Goal: Check status: Check status

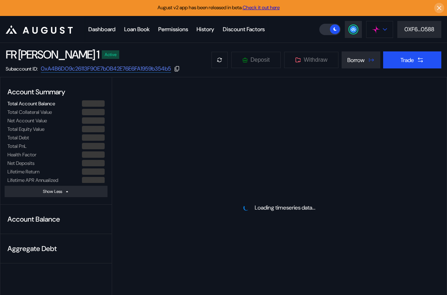
click at [375, 29] on img at bounding box center [376, 30] width 8 height 8
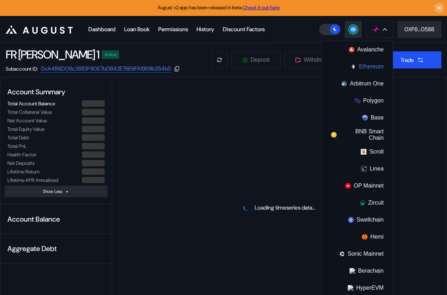
click at [367, 64] on button "Ethereum" at bounding box center [356, 66] width 71 height 17
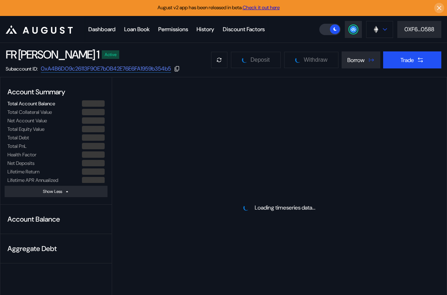
click at [383, 29] on icon at bounding box center [384, 29] width 4 height 3
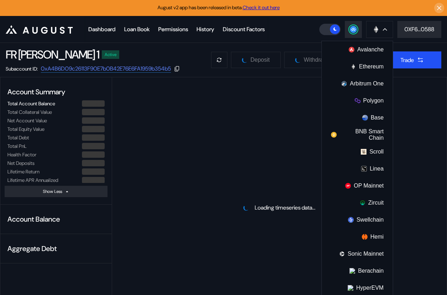
click at [302, 41] on header ".cls-1 { fill: #fff; stroke-width: 0px; } Dashboard Loan Book Permissions Histo…" at bounding box center [223, 29] width 447 height 27
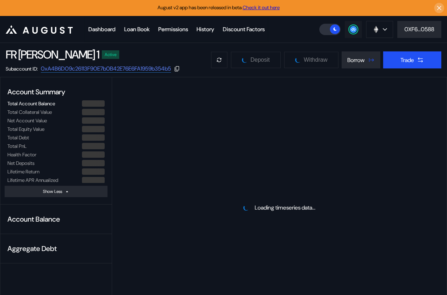
click at [350, 29] on circle at bounding box center [352, 29] width 7 height 7
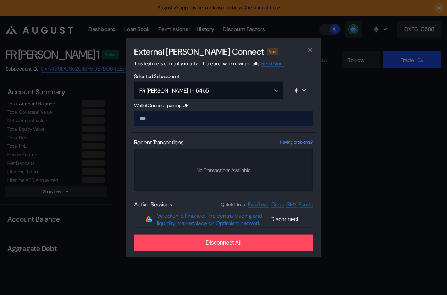
click at [180, 115] on input "modal" at bounding box center [223, 119] width 179 height 16
type input "**********"
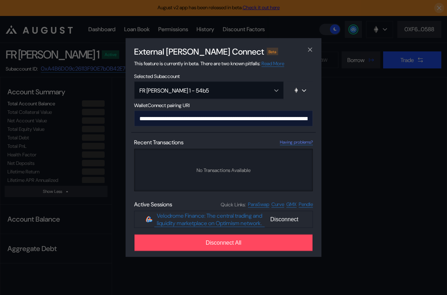
scroll to position [0, 428]
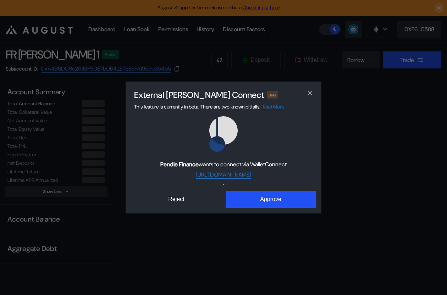
click at [274, 199] on button "Approve" at bounding box center [270, 199] width 90 height 17
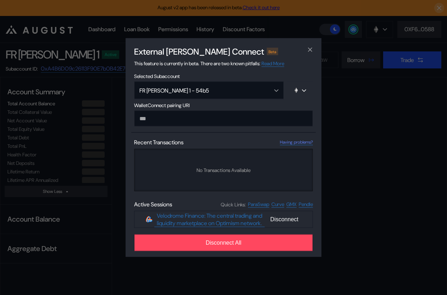
click at [92, 202] on div "External dApp Connect Beta This feature is currently in beta. There are two kno…" at bounding box center [223, 147] width 447 height 295
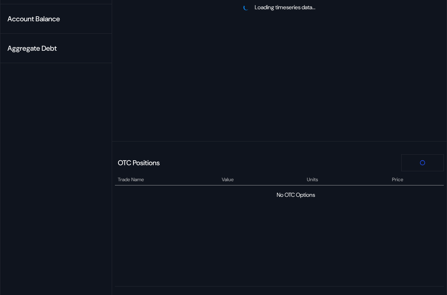
scroll to position [0, 0]
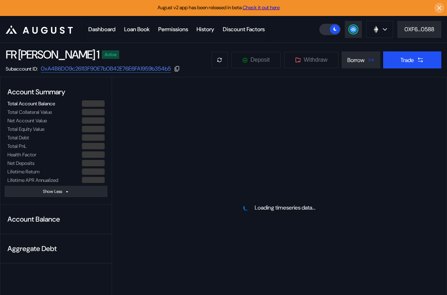
click at [258, 7] on link "Check it out here" at bounding box center [260, 7] width 37 height 6
select select "*"
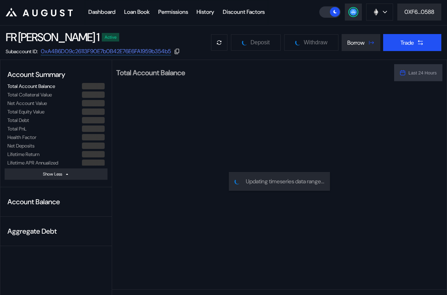
scroll to position [5, 0]
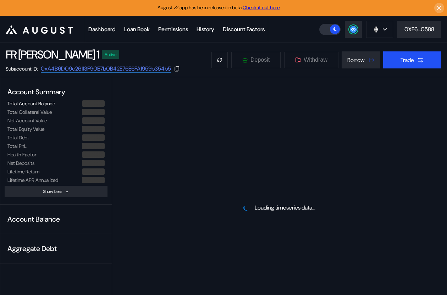
select select "*"
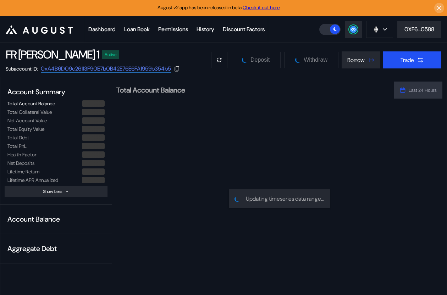
click at [180, 70] on icon at bounding box center [177, 69] width 6 height 6
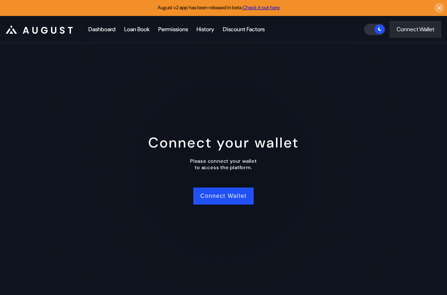
click at [109, 28] on div "Dashboard" at bounding box center [101, 29] width 27 height 7
click at [227, 198] on button "Connect Wallet" at bounding box center [223, 195] width 60 height 17
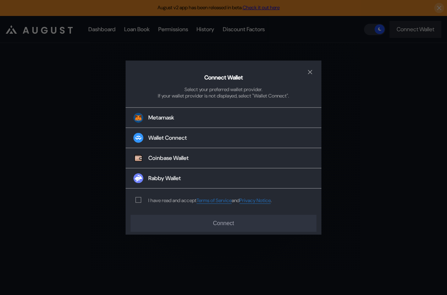
click at [136, 205] on div "I have read and accept Terms of Service and Privacy Notice ." at bounding box center [201, 200] width 153 height 23
click at [137, 200] on span "modal" at bounding box center [138, 199] width 5 height 5
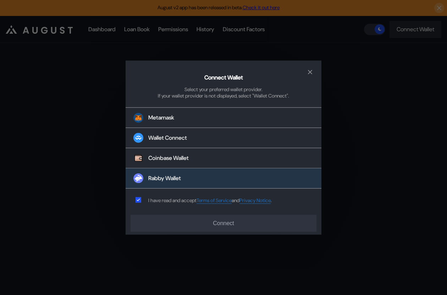
click at [164, 177] on div "Rabby Wallet" at bounding box center [164, 177] width 33 height 7
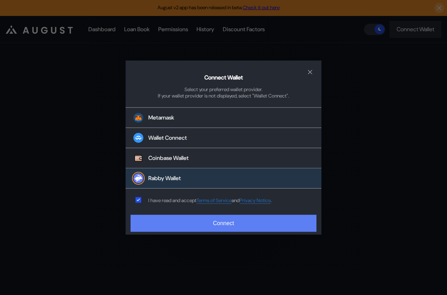
click at [188, 219] on button "Connect" at bounding box center [223, 222] width 186 height 17
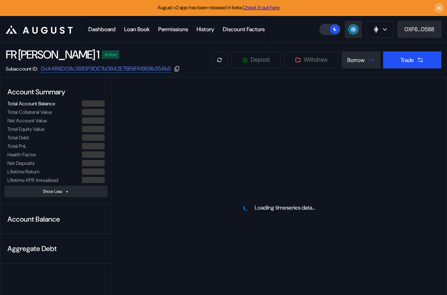
select select "*"
